Goal: Task Accomplishment & Management: Manage account settings

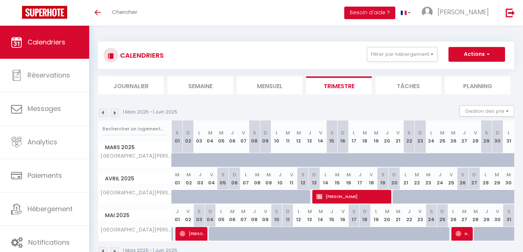
scroll to position [12, 0]
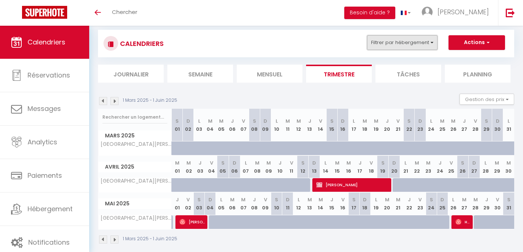
click at [387, 44] on button "Filtrer par hébergement" at bounding box center [402, 42] width 70 height 15
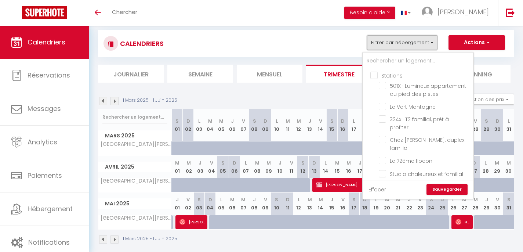
scroll to position [0, 0]
click at [374, 76] on input "Stations" at bounding box center [425, 74] width 110 height 7
checkbox input "true"
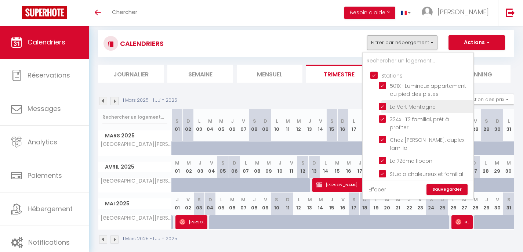
checkbox input "true"
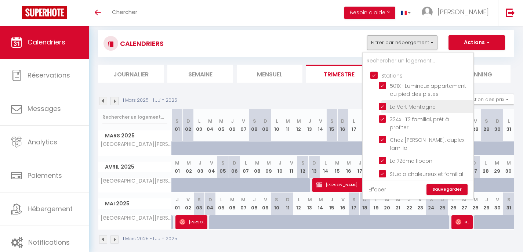
checkbox input "true"
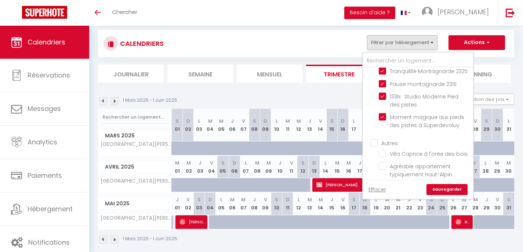
scroll to position [117, 0]
click at [380, 139] on input "Autres" at bounding box center [425, 140] width 110 height 7
checkbox input "true"
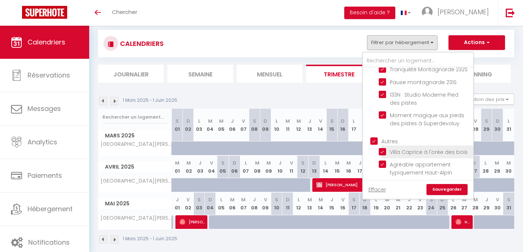
checkbox input "true"
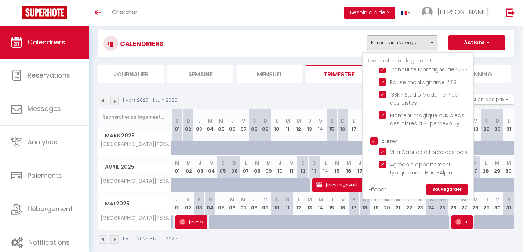
click at [452, 188] on link "Sauvegarder" at bounding box center [446, 189] width 41 height 11
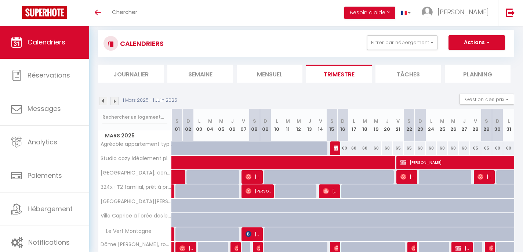
click at [260, 70] on li "Mensuel" at bounding box center [270, 74] width 66 height 18
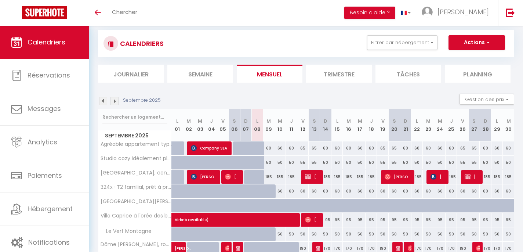
click at [193, 76] on li "Semaine" at bounding box center [200, 74] width 66 height 18
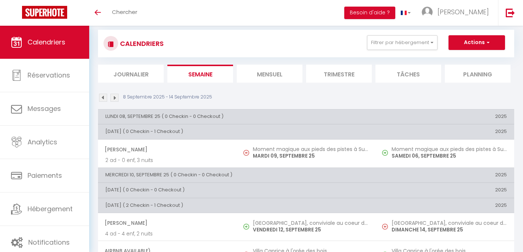
click at [103, 97] on img at bounding box center [103, 98] width 8 height 8
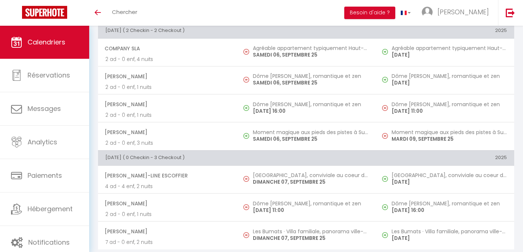
scroll to position [375, 0]
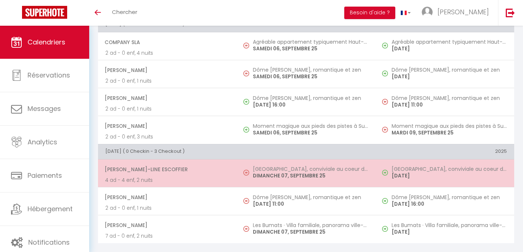
click at [184, 15] on div "Toggle menubar Chercher BUTTON Besoin d'aide ? [PERSON_NAME] Équipe" at bounding box center [285, 13] width 464 height 26
